Goal: Task Accomplishment & Management: Manage account settings

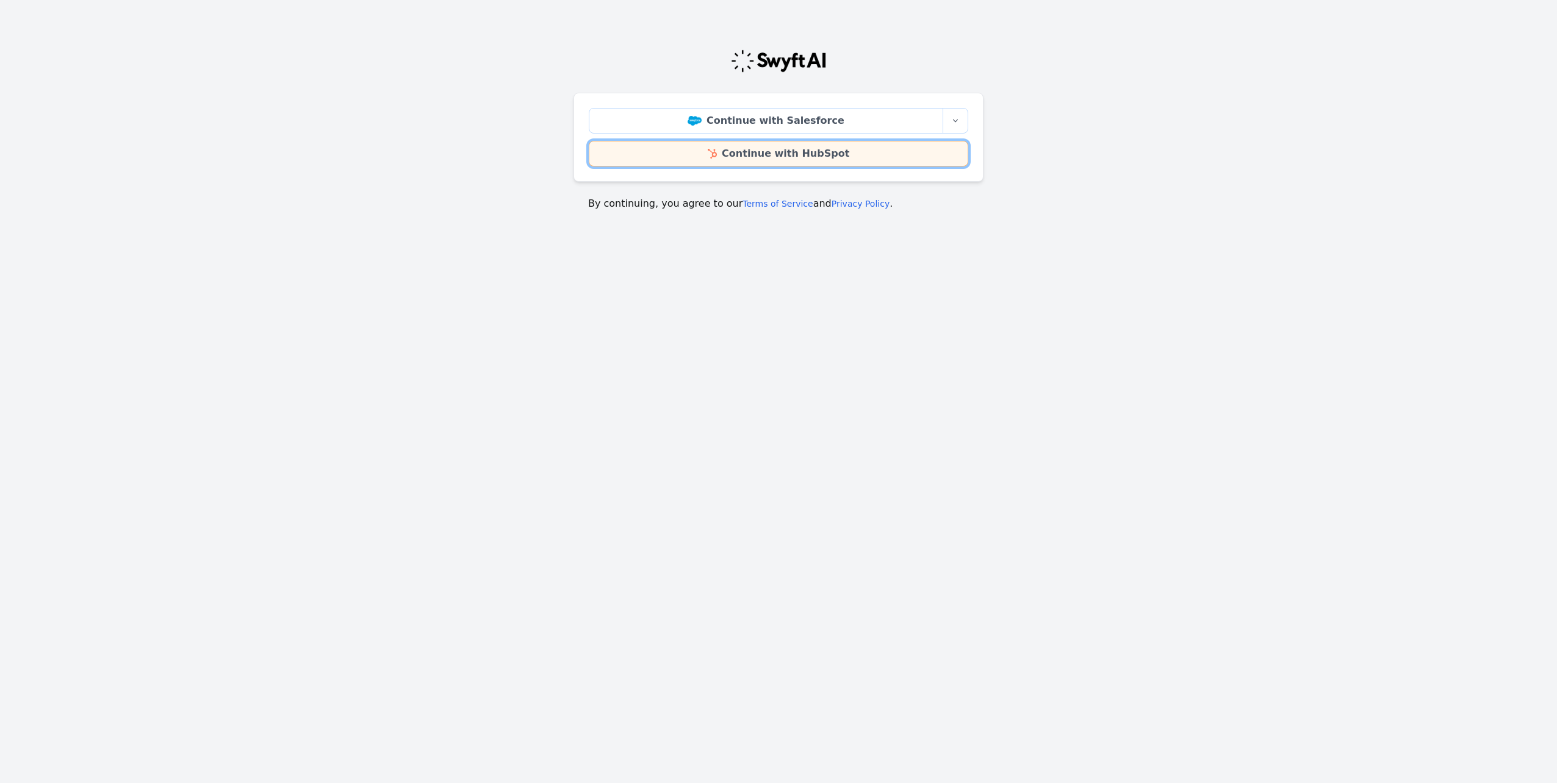
click at [771, 157] on link "Continue with HubSpot" at bounding box center [778, 154] width 379 height 26
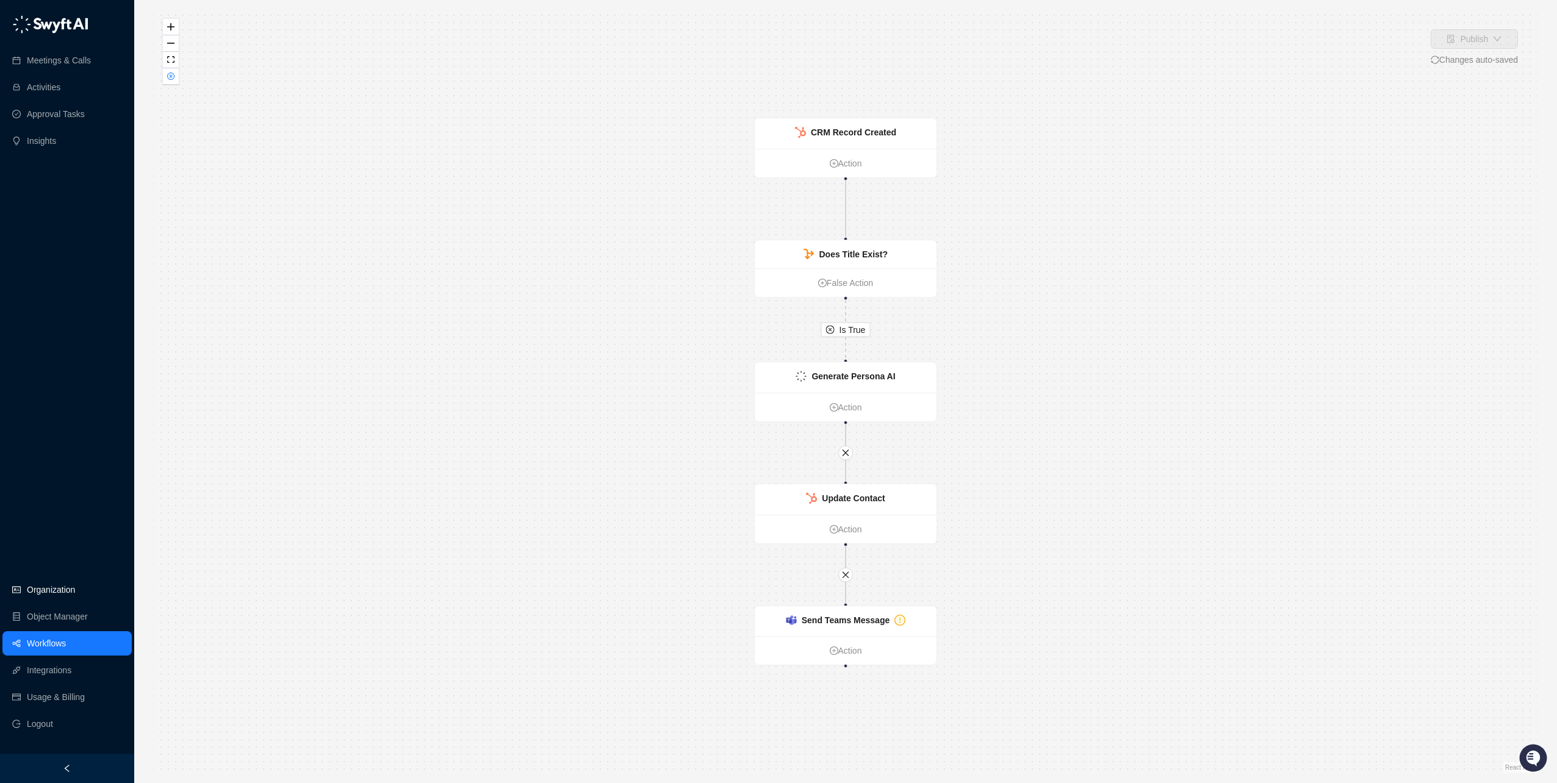
click at [51, 586] on link "Organization" at bounding box center [51, 590] width 48 height 24
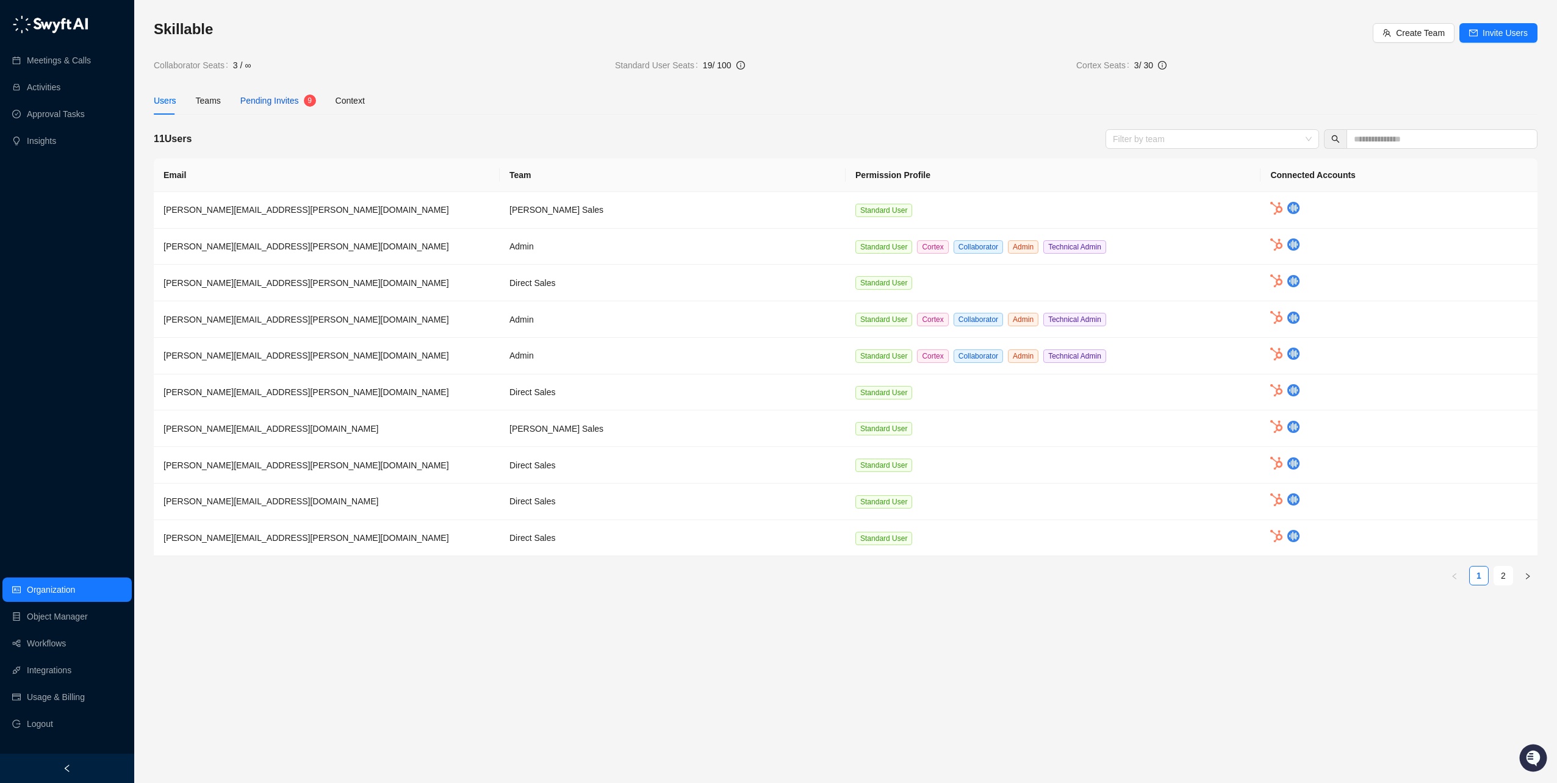
click at [259, 103] on span "Pending Invites" at bounding box center [269, 101] width 59 height 10
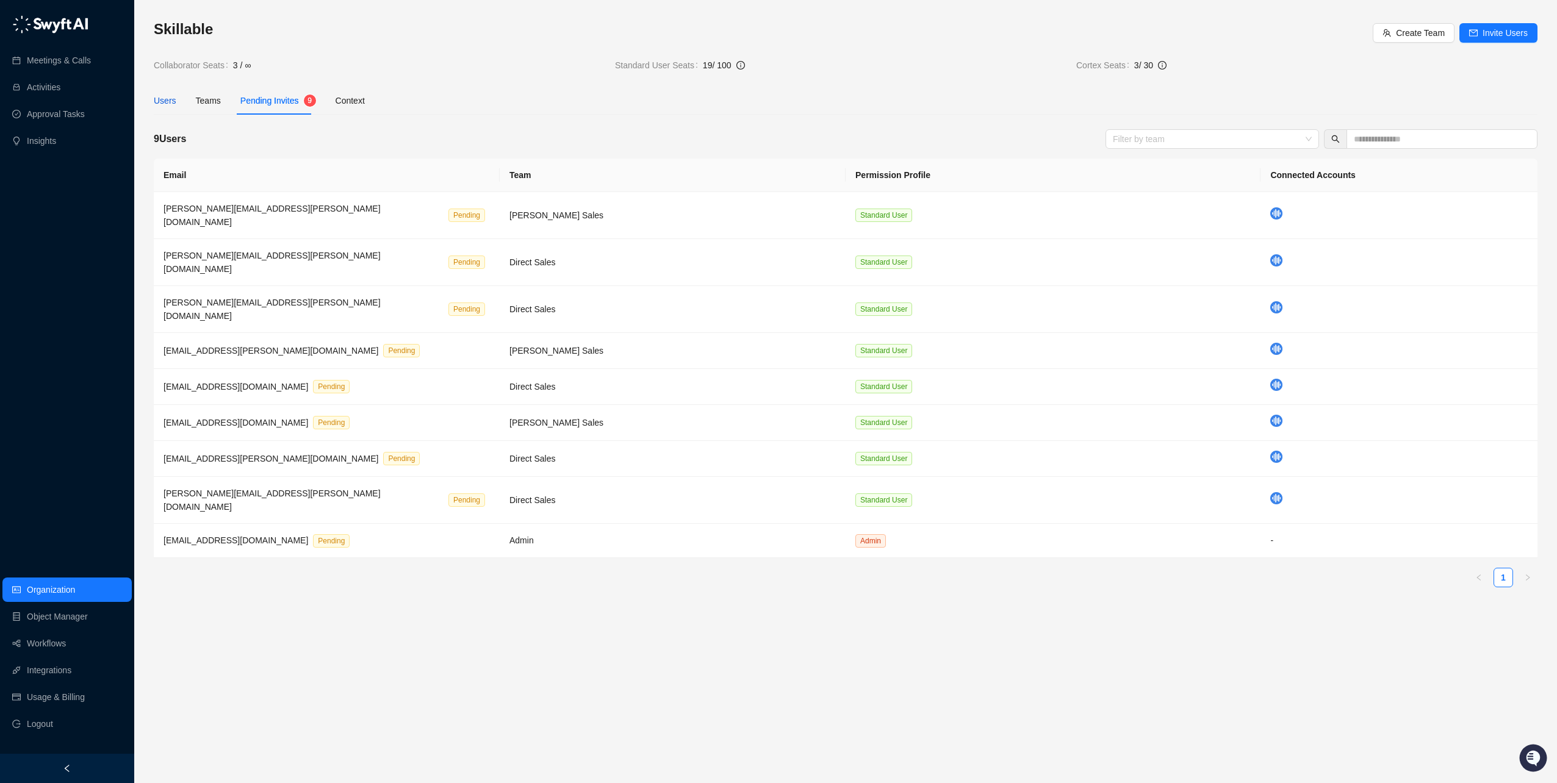
click at [169, 96] on div "Users" at bounding box center [165, 100] width 23 height 13
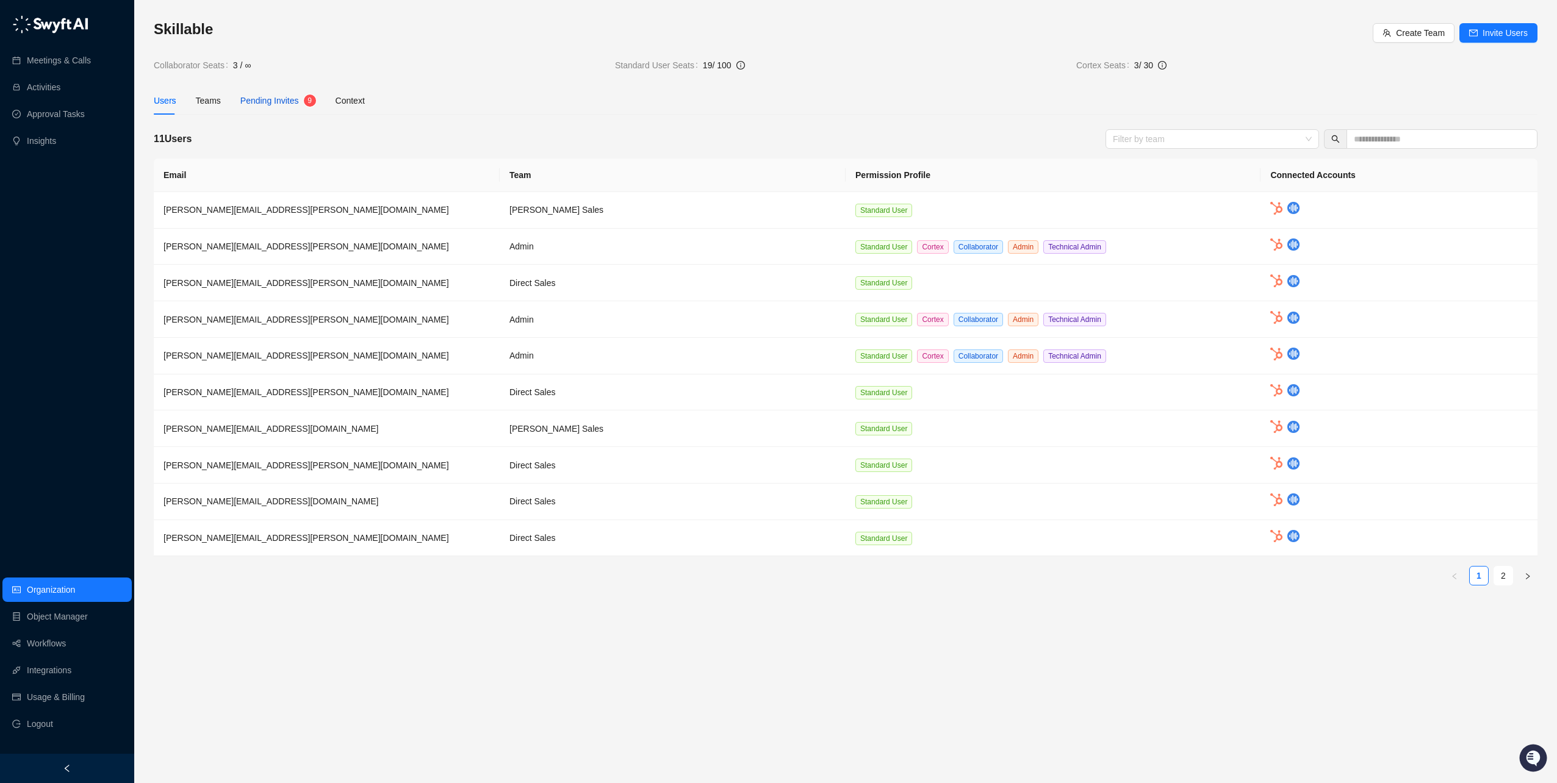
click at [273, 107] on div "Pending Invites" at bounding box center [269, 100] width 59 height 13
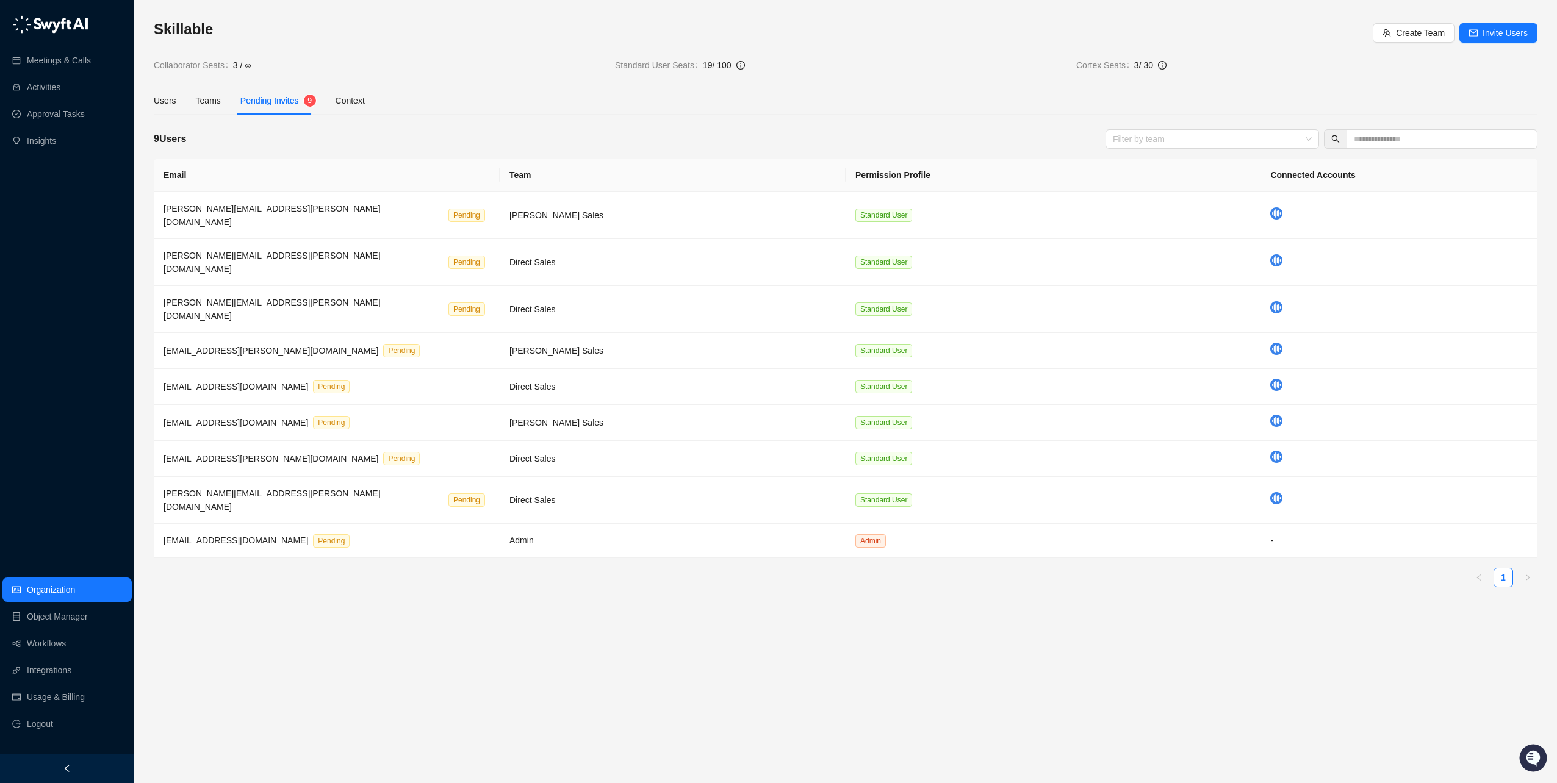
click at [234, 602] on main "Skillable Create Team Invite Users Collaborator Seats 3 / ∞ Standard User Seats…" at bounding box center [846, 397] width 1384 height 754
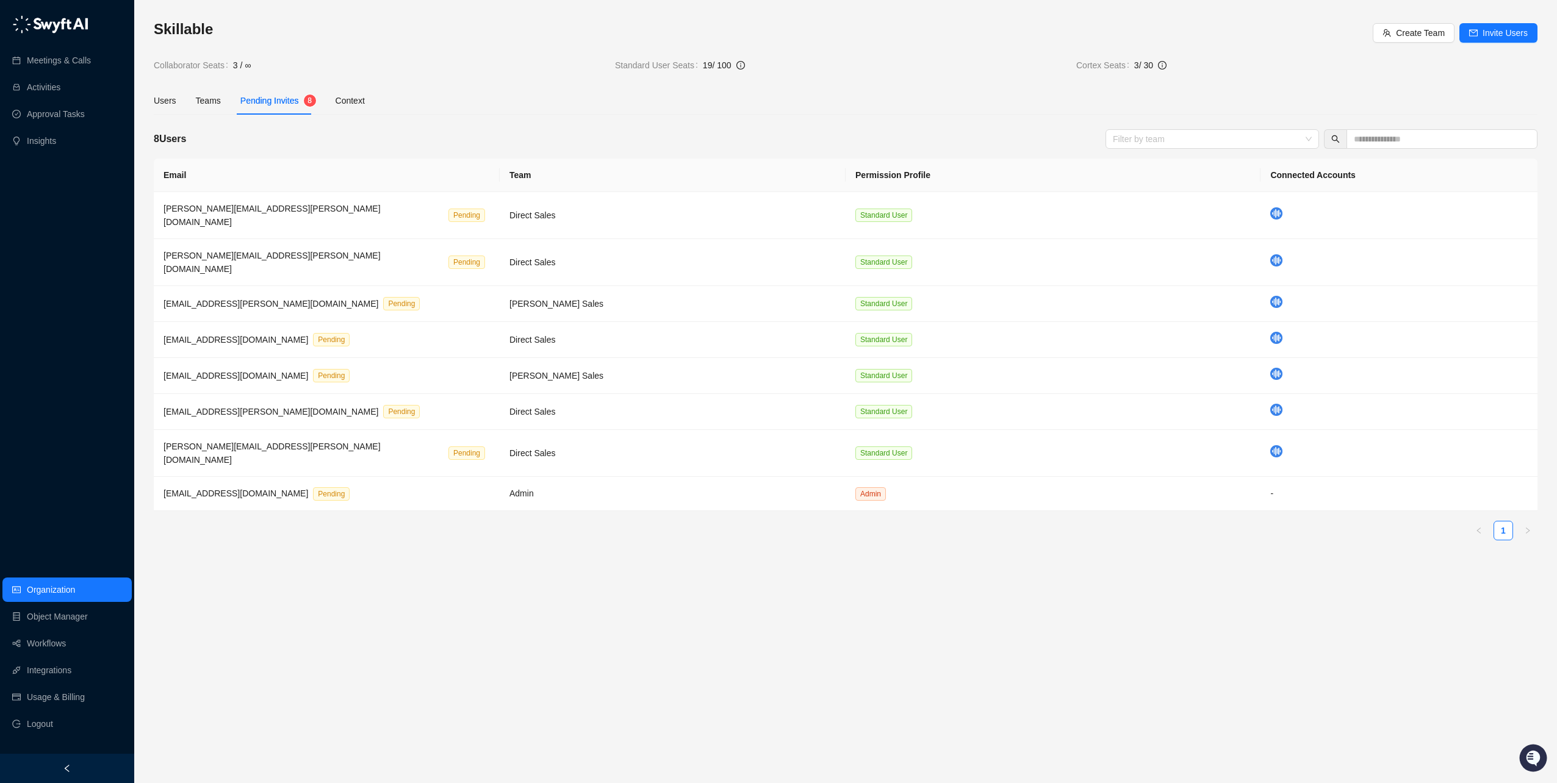
drag, startPoint x: 781, startPoint y: 661, endPoint x: 728, endPoint y: 595, distance: 84.6
click at [780, 661] on main "Skillable Create Team Invite Users Collaborator Seats 3 / ∞ Standard User Seats…" at bounding box center [846, 397] width 1384 height 754
click at [143, 95] on div "Skillable Create Team Invite Users Collaborator Seats 3 / ∞ Standard User Seats…" at bounding box center [845, 391] width 1423 height 783
click at [157, 101] on div "Users" at bounding box center [165, 100] width 23 height 13
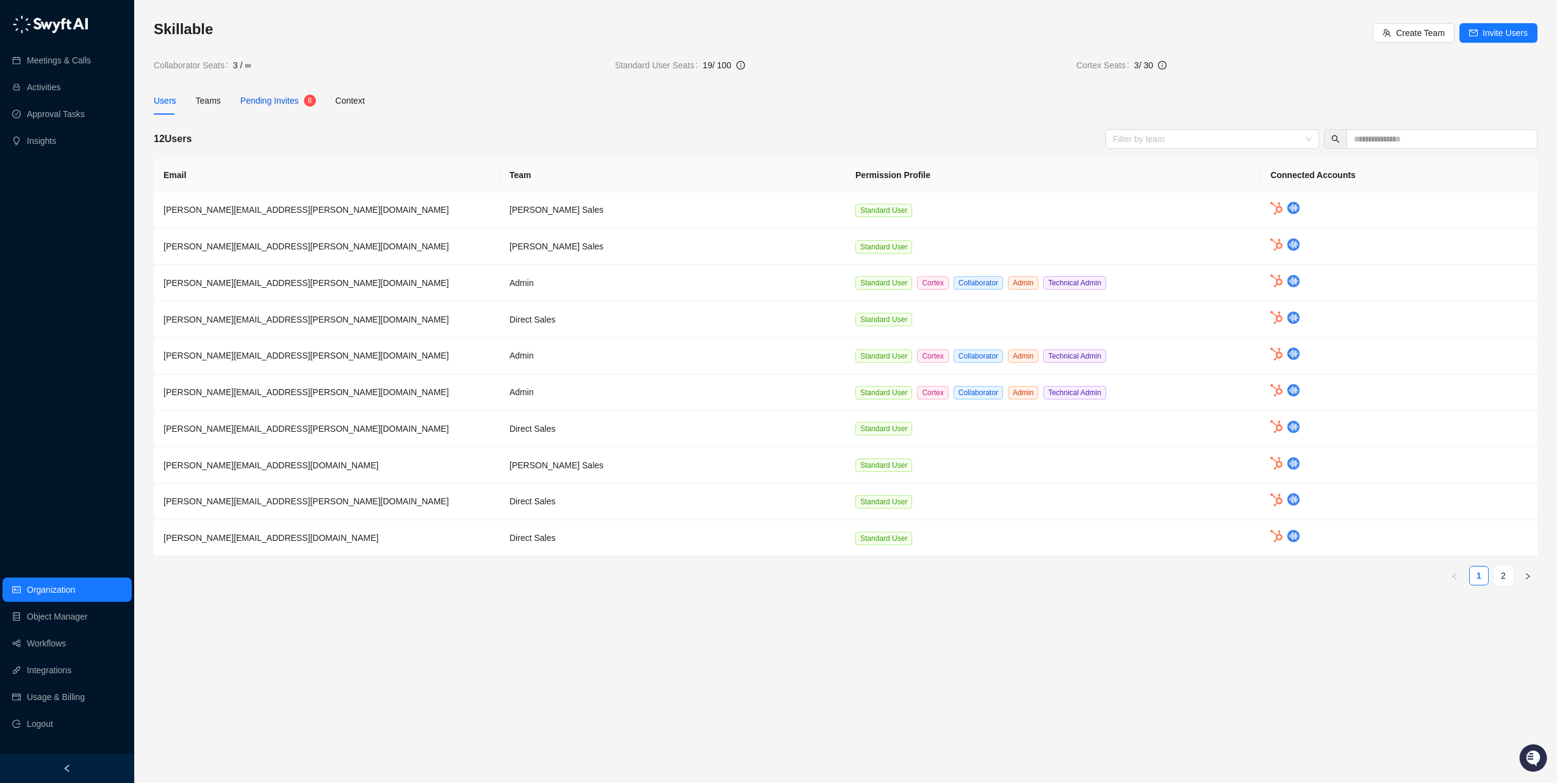
drag, startPoint x: 159, startPoint y: 101, endPoint x: 270, endPoint y: 104, distance: 111.1
click at [270, 104] on span "Pending Invites" at bounding box center [269, 101] width 59 height 10
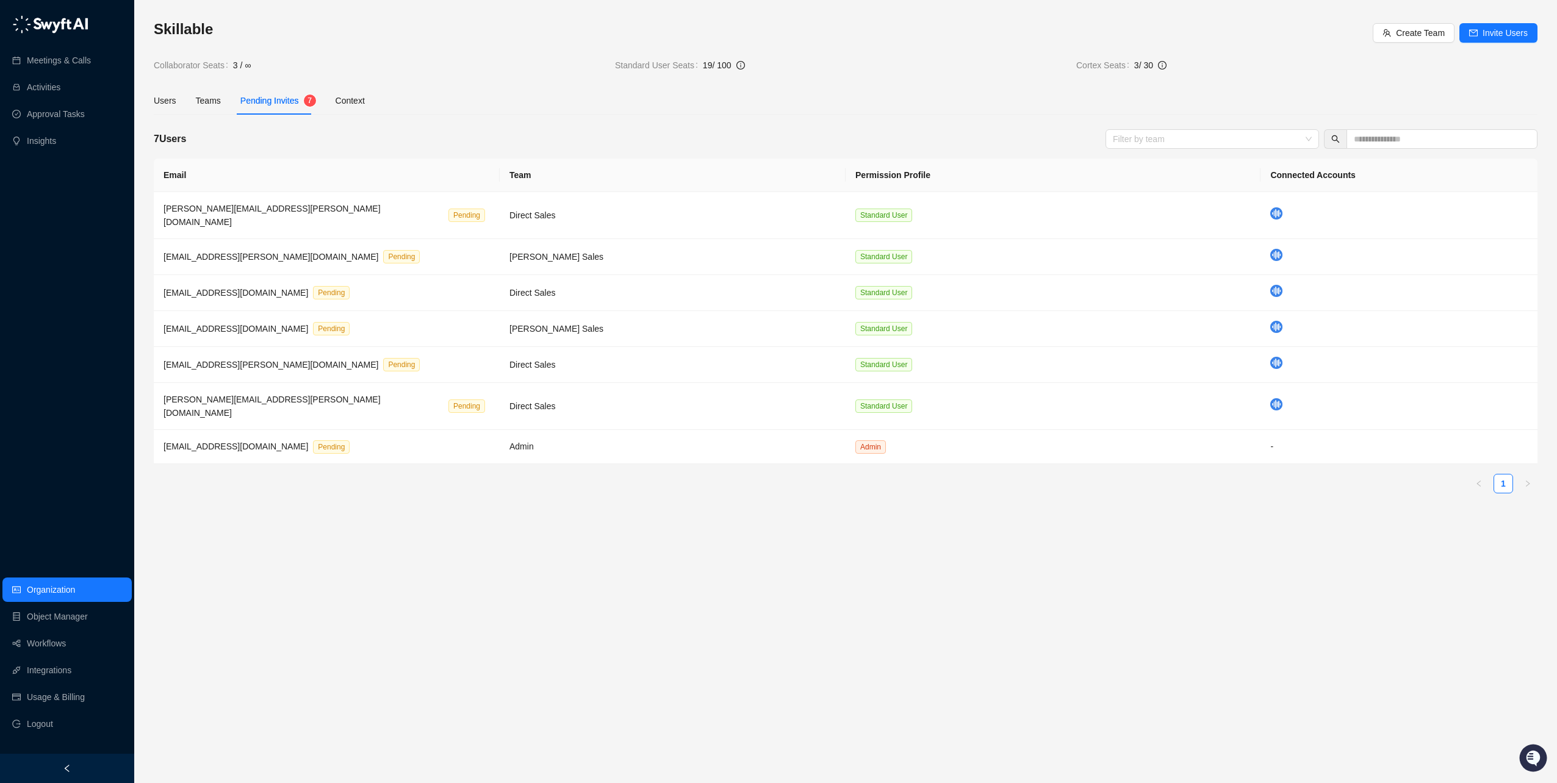
click at [772, 544] on main "Skillable Create Team Invite Users Collaborator Seats 3 / ∞ Standard User Seats…" at bounding box center [846, 397] width 1384 height 754
click at [415, 567] on main "Skillable Create Team Invite Users Collaborator Seats 3 / ∞ Standard User Seats…" at bounding box center [846, 397] width 1384 height 754
click at [553, 642] on main "Skillable Create Team Invite Users Collaborator Seats 3 / ∞ Standard User Seats…" at bounding box center [846, 397] width 1384 height 754
click at [489, 649] on main "Skillable Create Team Invite Users Collaborator Seats 3 / ∞ Standard User Seats…" at bounding box center [846, 397] width 1384 height 754
click at [213, 586] on main "Skillable Create Team Invite Users Collaborator Seats 3 / ∞ Standard User Seats…" at bounding box center [846, 397] width 1384 height 754
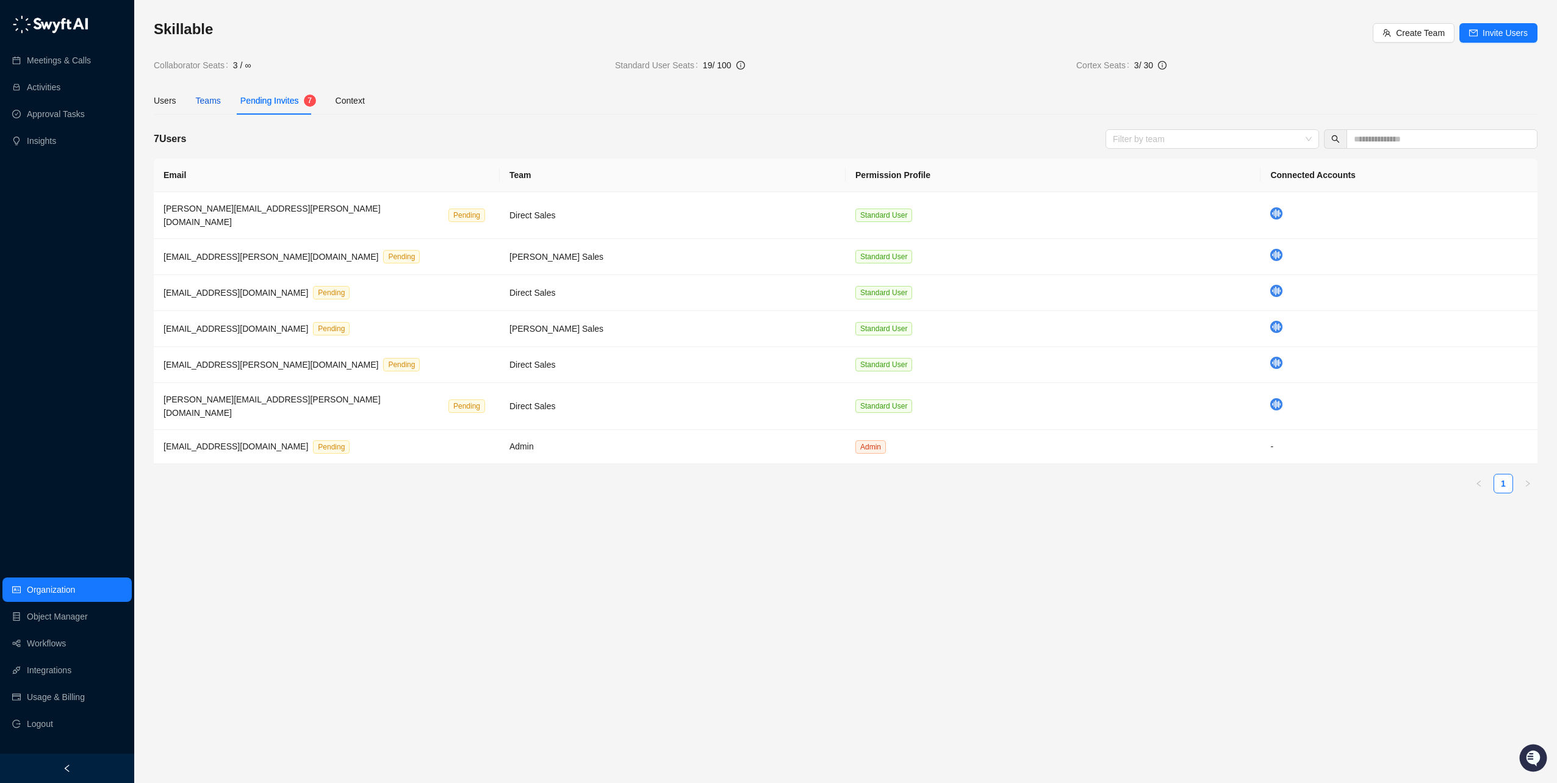
click at [217, 98] on div "Teams" at bounding box center [208, 100] width 25 height 13
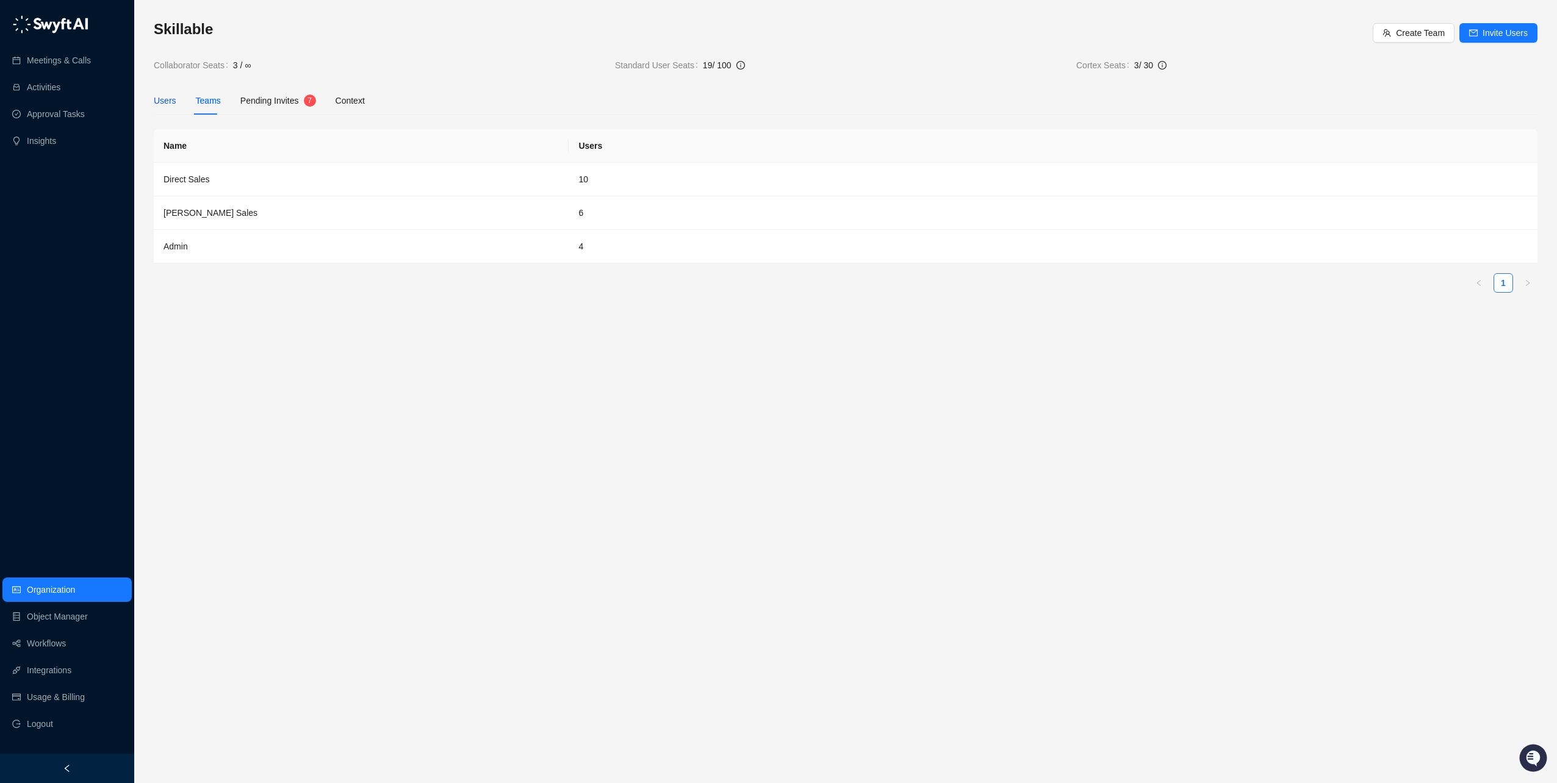
click at [168, 102] on div "Users" at bounding box center [165, 100] width 23 height 13
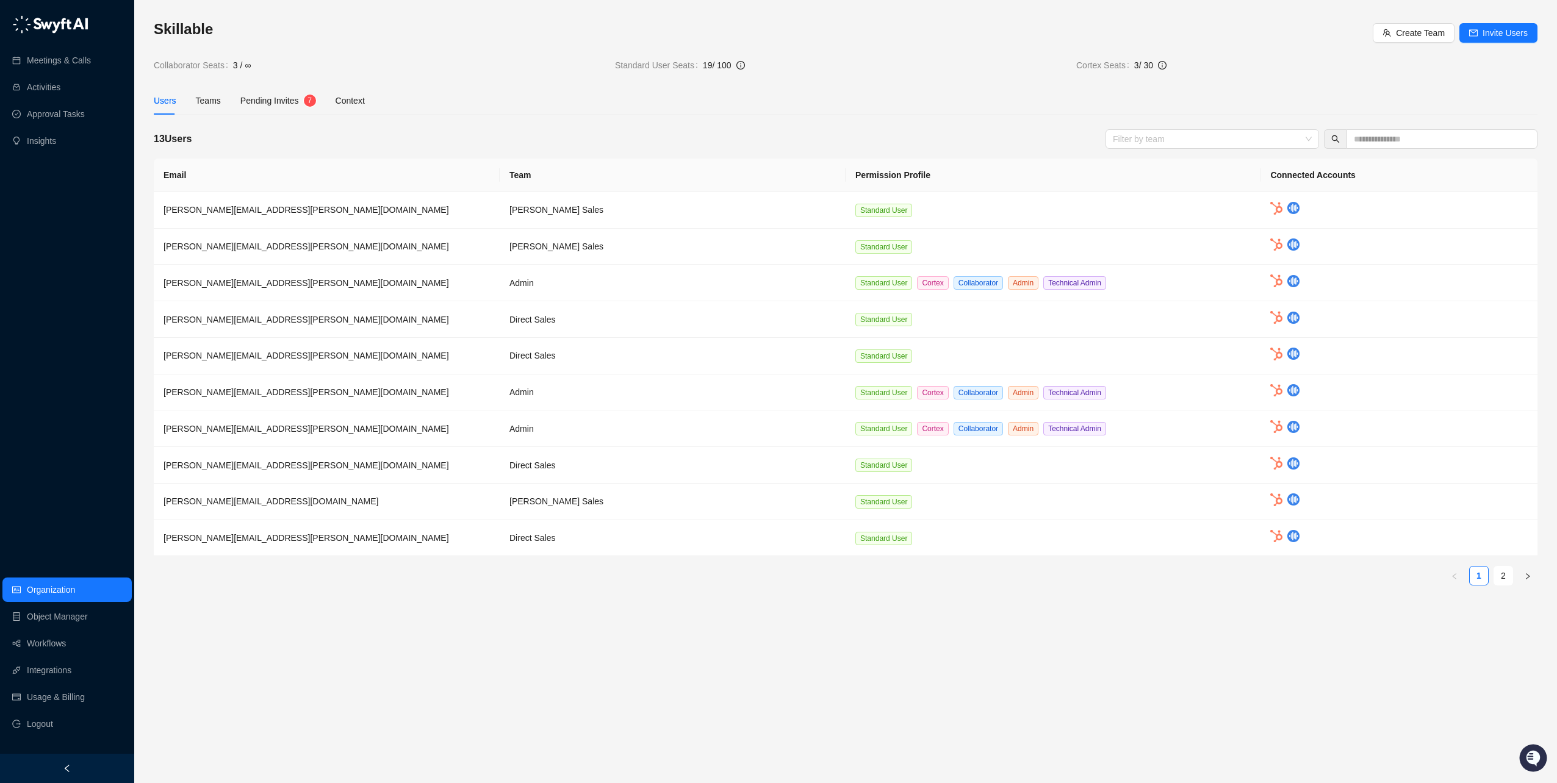
click at [374, 636] on main "Skillable Create Team Invite Users Collaborator Seats 3 / ∞ Standard User Seats…" at bounding box center [846, 397] width 1384 height 754
click at [267, 98] on span "Pending Invites" at bounding box center [269, 101] width 59 height 10
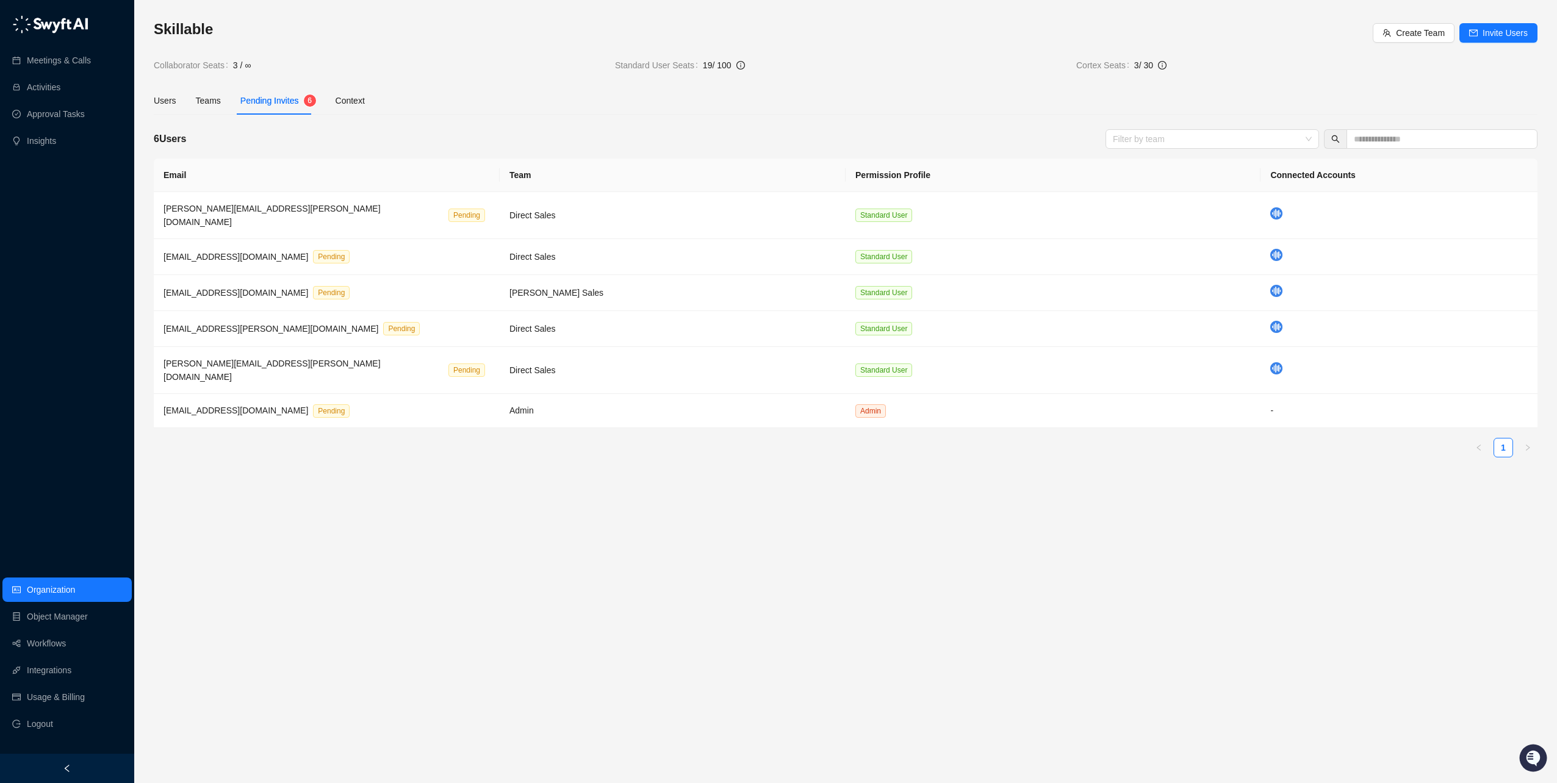
click at [257, 502] on main "Skillable Create Team Invite Users Collaborator Seats 3 / ∞ Standard User Seats…" at bounding box center [846, 397] width 1384 height 754
click at [430, 483] on main "Skillable Create Team Invite Users Collaborator Seats 3 / ∞ Standard User Seats…" at bounding box center [846, 397] width 1384 height 754
